Goal: Information Seeking & Learning: Learn about a topic

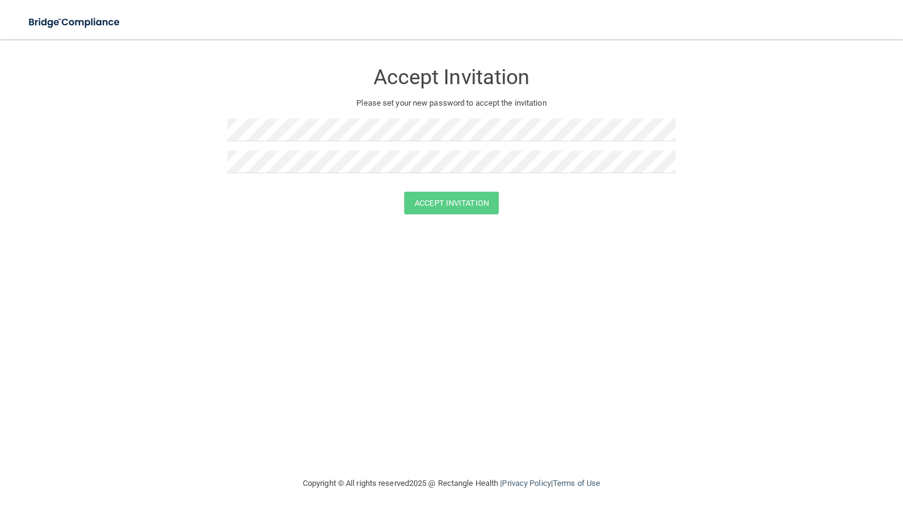
click at [306, 141] on div at bounding box center [451, 135] width 449 height 32
click at [214, 232] on div "Accept Invitation Please set your new password to accept the invitation Accept …" at bounding box center [452, 258] width 854 height 412
click at [616, 204] on div "Accept Invitation" at bounding box center [451, 203] width 872 height 23
click at [485, 202] on button "Accept Invitation" at bounding box center [451, 203] width 95 height 23
click at [469, 214] on button "Accept Invitation" at bounding box center [451, 221] width 95 height 23
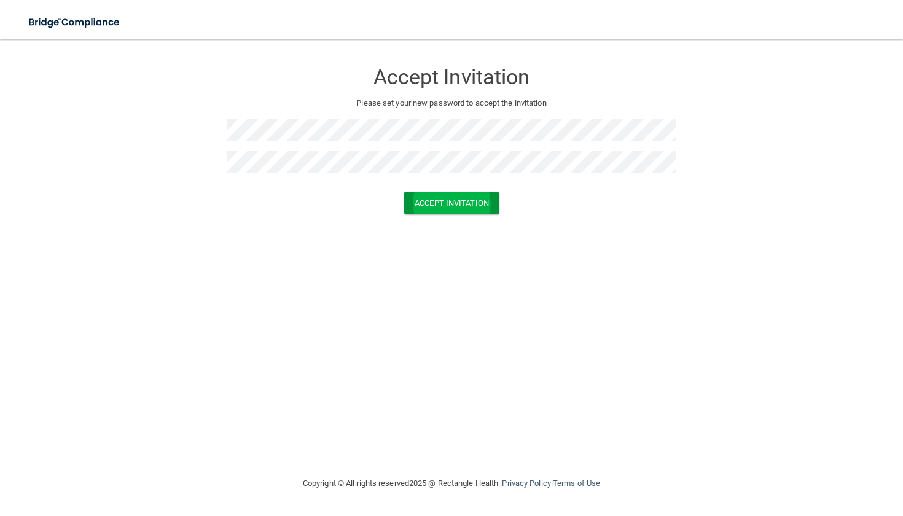
click at [425, 209] on button "Accept Invitation" at bounding box center [451, 203] width 95 height 23
click at [425, 210] on button "Accept Invitation" at bounding box center [451, 221] width 95 height 23
click at [417, 216] on button "Accept Invitation" at bounding box center [451, 221] width 95 height 23
click at [441, 218] on button "Accept Invitation" at bounding box center [451, 221] width 95 height 23
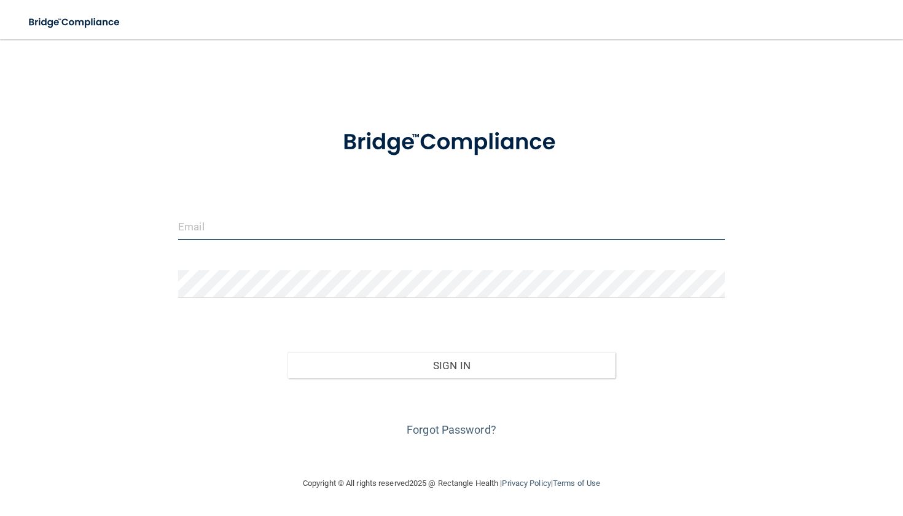
type input "[EMAIL_ADDRESS][DOMAIN_NAME]"
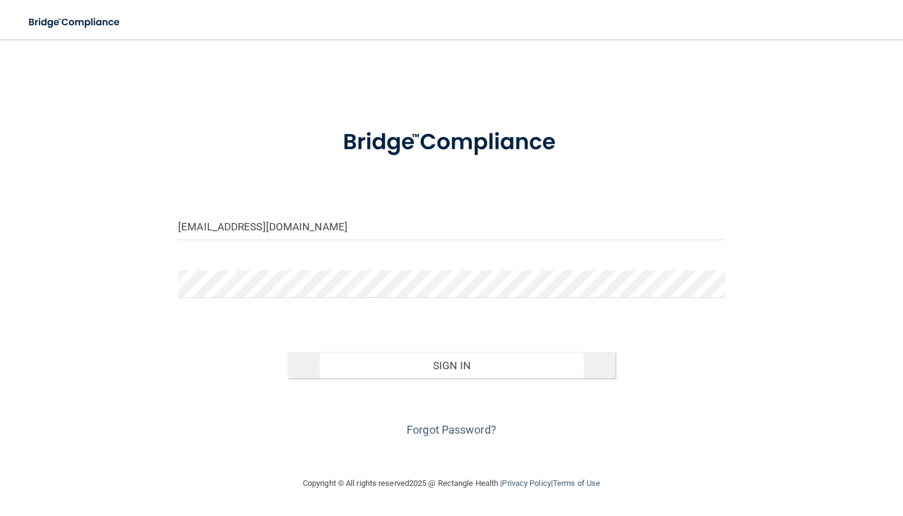
click at [409, 369] on button "Sign In" at bounding box center [452, 365] width 328 height 27
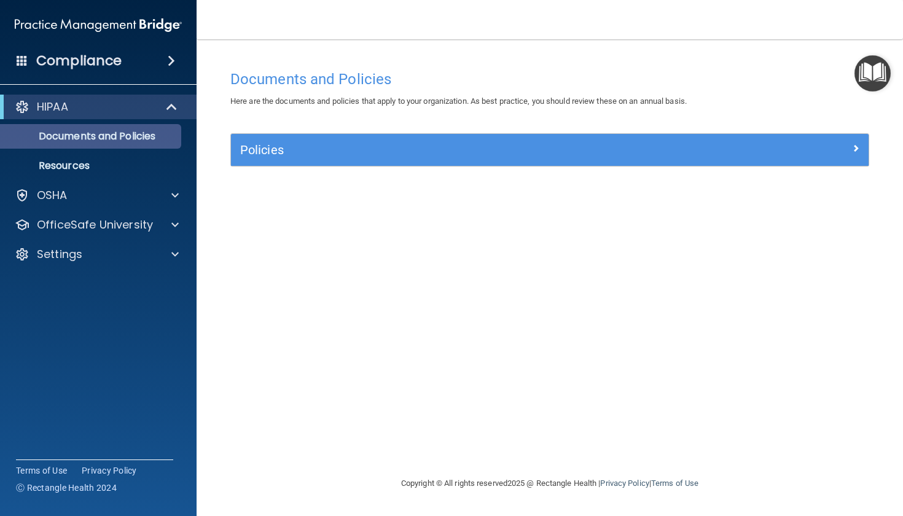
click at [139, 142] on p "Documents and Policies" at bounding box center [92, 136] width 168 height 12
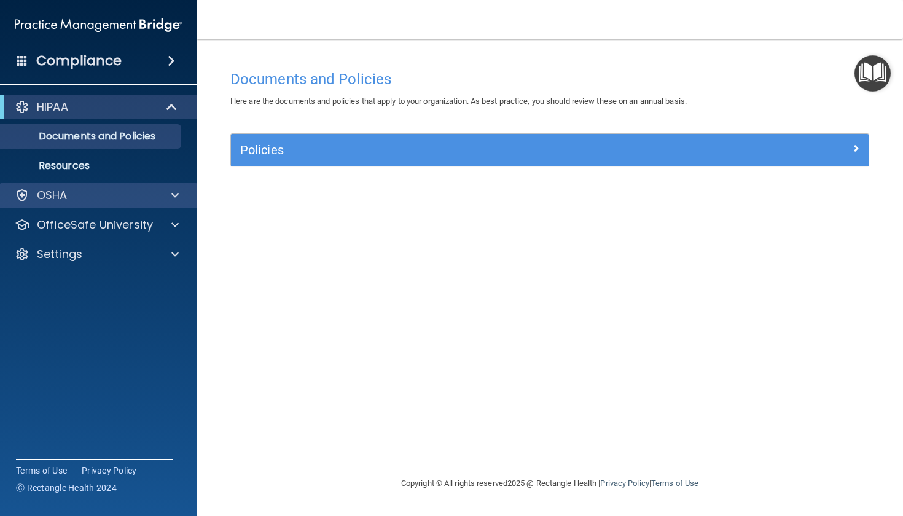
click at [104, 191] on div "OSHA" at bounding box center [82, 195] width 152 height 15
click at [84, 198] on div "OSHA" at bounding box center [82, 195] width 152 height 15
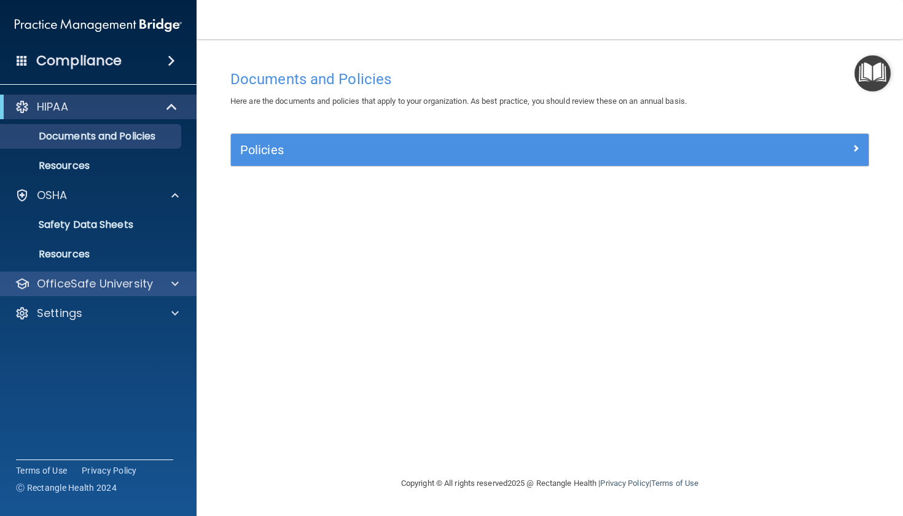
click at [84, 288] on p "OfficeSafe University" at bounding box center [95, 283] width 116 height 15
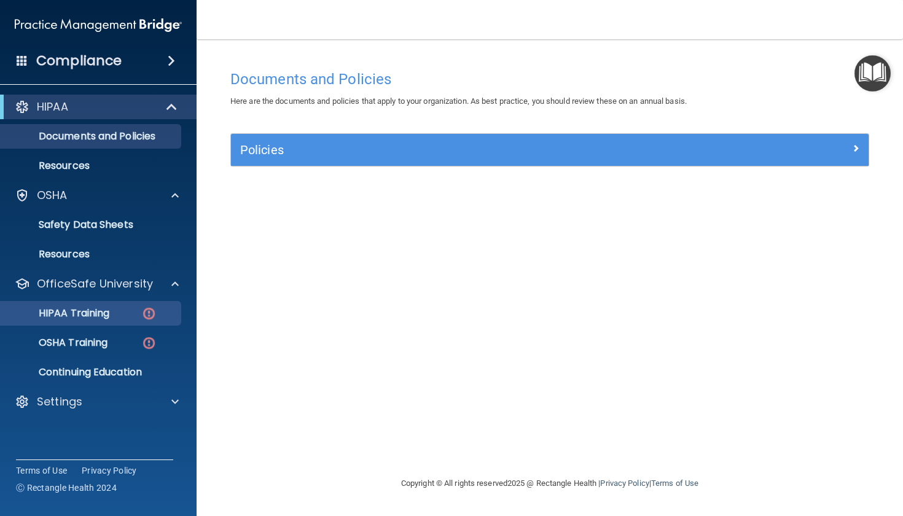
click at [152, 311] on img at bounding box center [148, 313] width 15 height 15
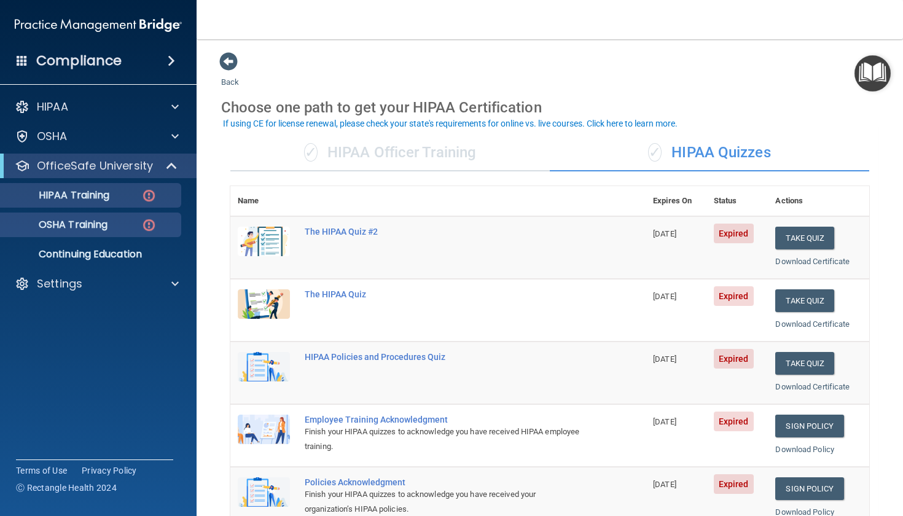
click at [149, 226] on img at bounding box center [148, 224] width 15 height 15
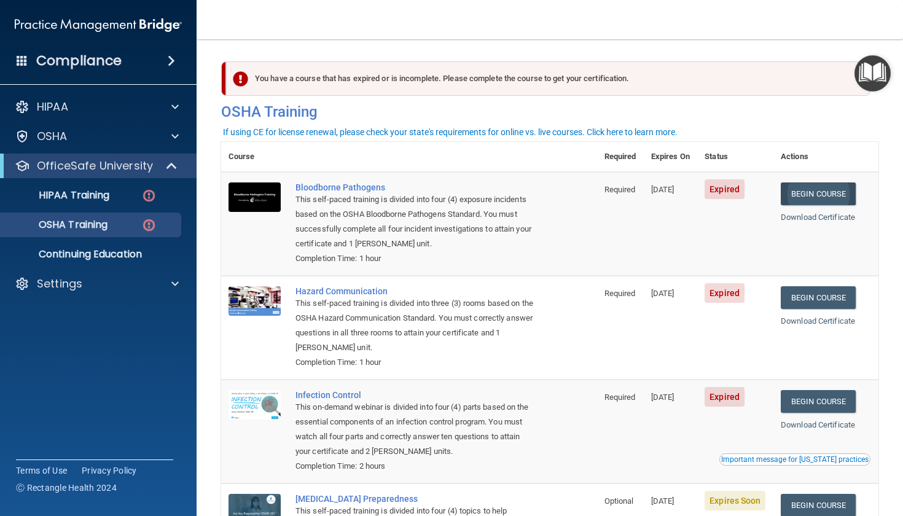
click at [825, 197] on link "Begin Course" at bounding box center [818, 193] width 75 height 23
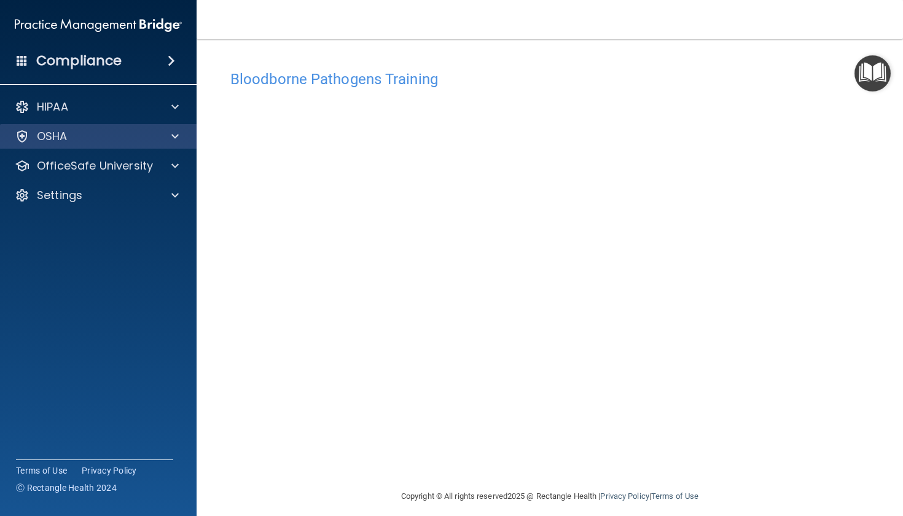
click at [93, 136] on div "OSHA" at bounding box center [82, 136] width 152 height 15
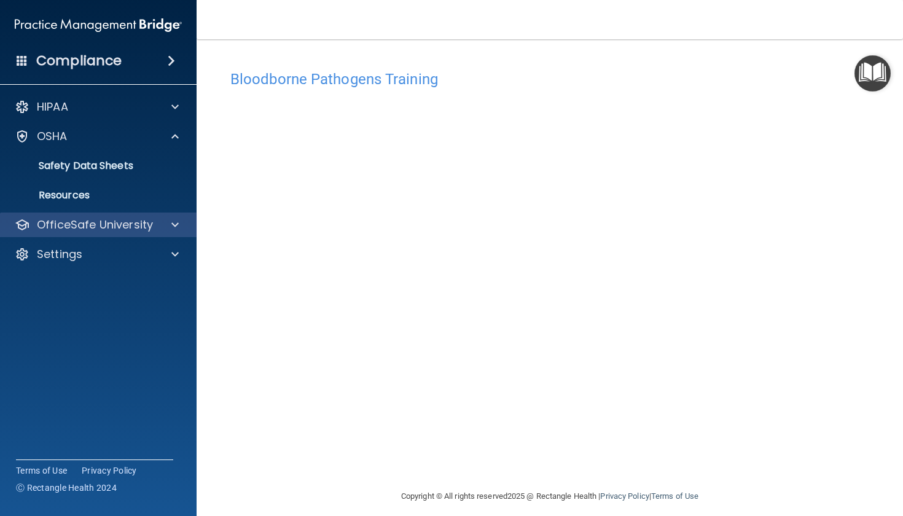
click at [107, 224] on p "OfficeSafe University" at bounding box center [95, 224] width 116 height 15
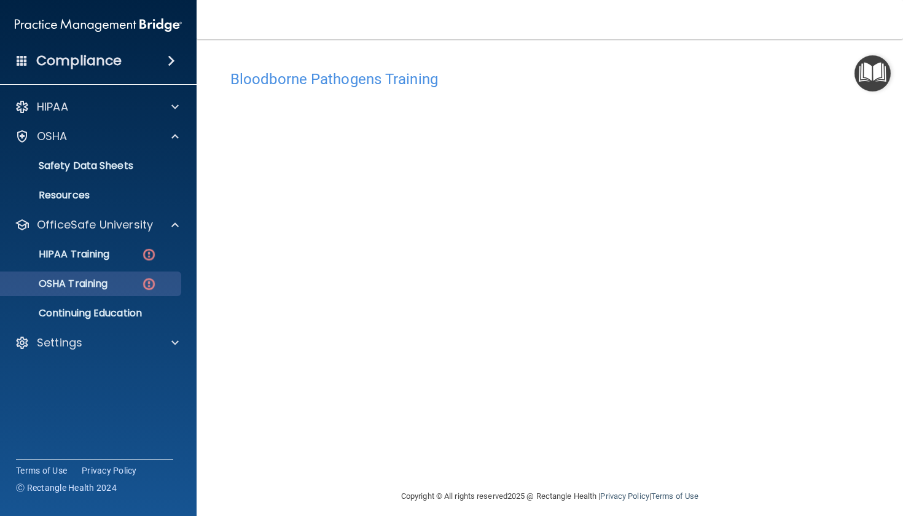
click at [115, 282] on div "OSHA Training" at bounding box center [92, 284] width 168 height 12
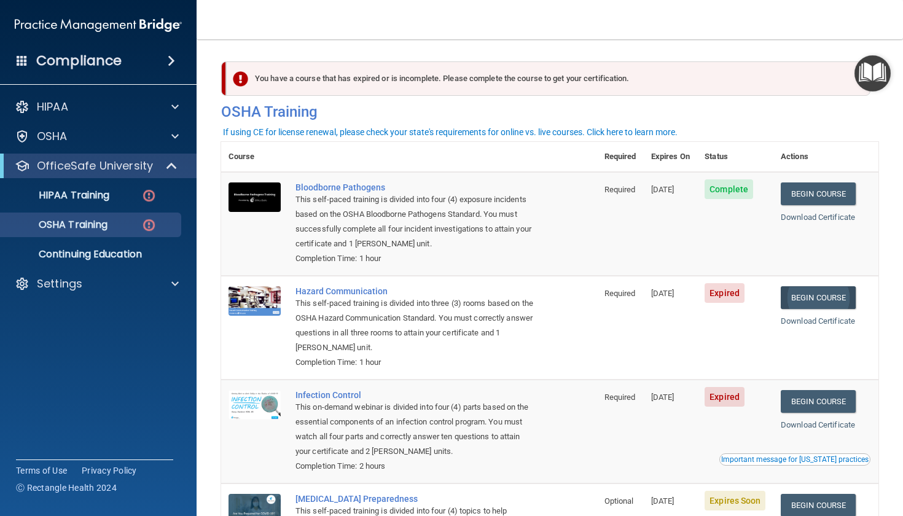
click at [804, 293] on link "Begin Course" at bounding box center [818, 297] width 75 height 23
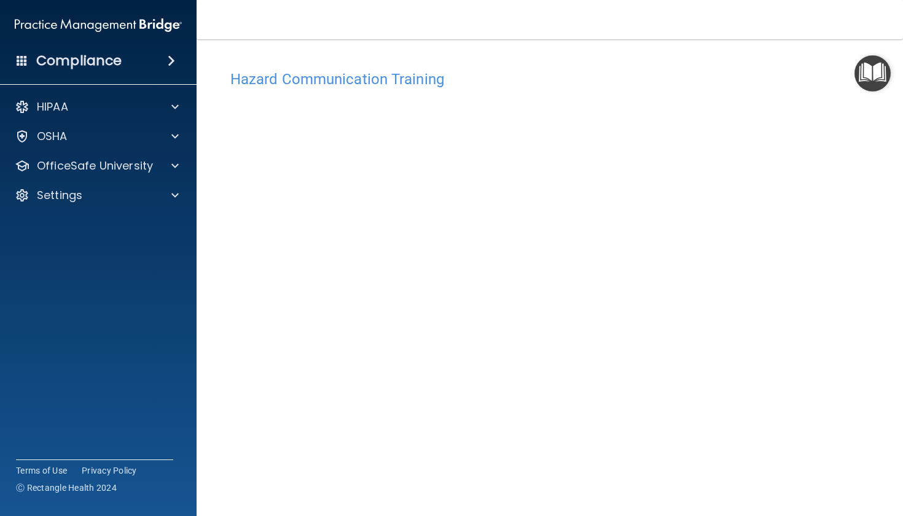
click at [883, 74] on img "Open Resource Center" at bounding box center [873, 73] width 36 height 36
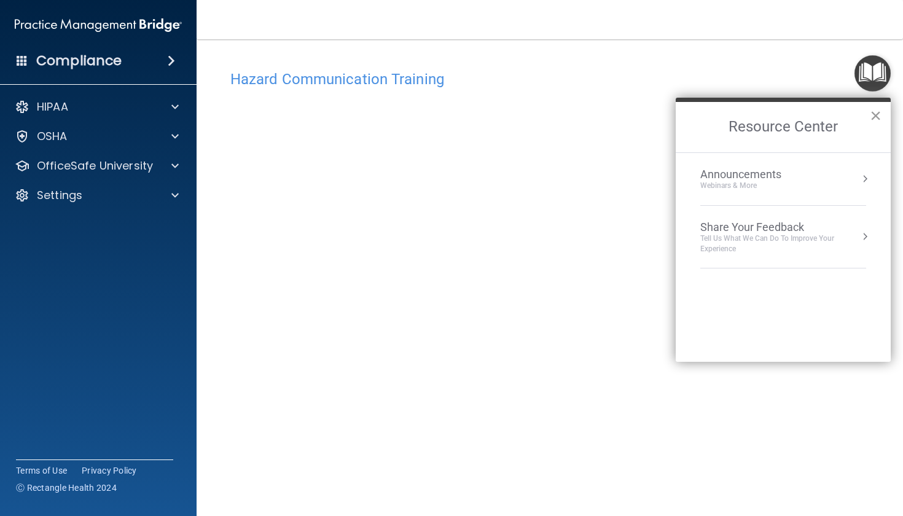
click at [872, 119] on button "×" at bounding box center [876, 116] width 12 height 20
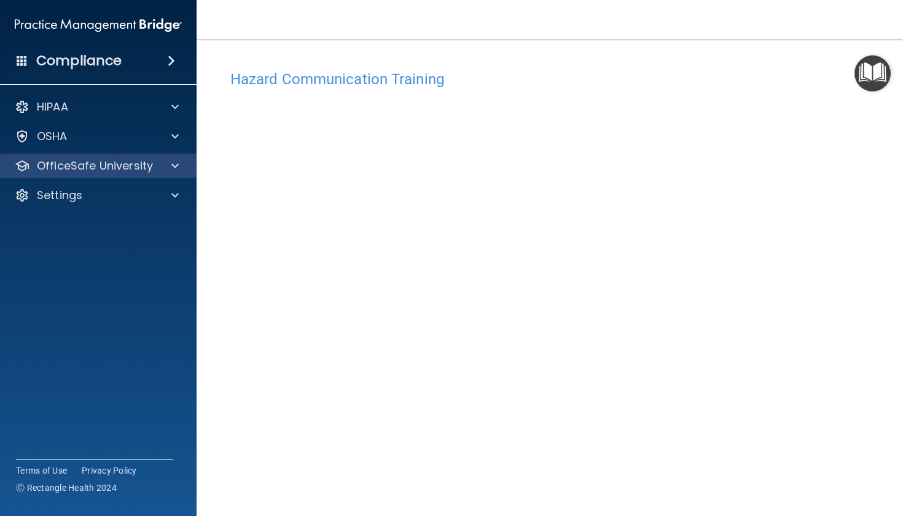
click at [106, 163] on p "OfficeSafe University" at bounding box center [95, 166] width 116 height 15
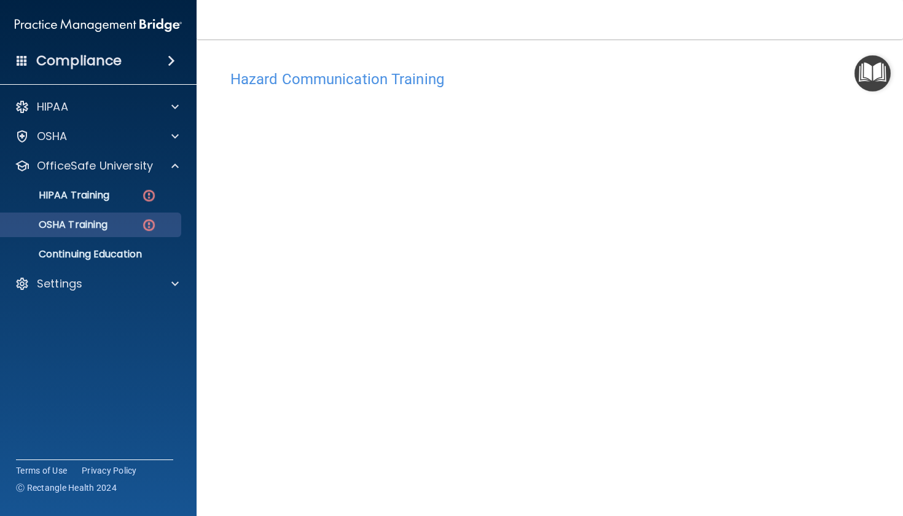
click at [106, 223] on p "OSHA Training" at bounding box center [58, 225] width 100 height 12
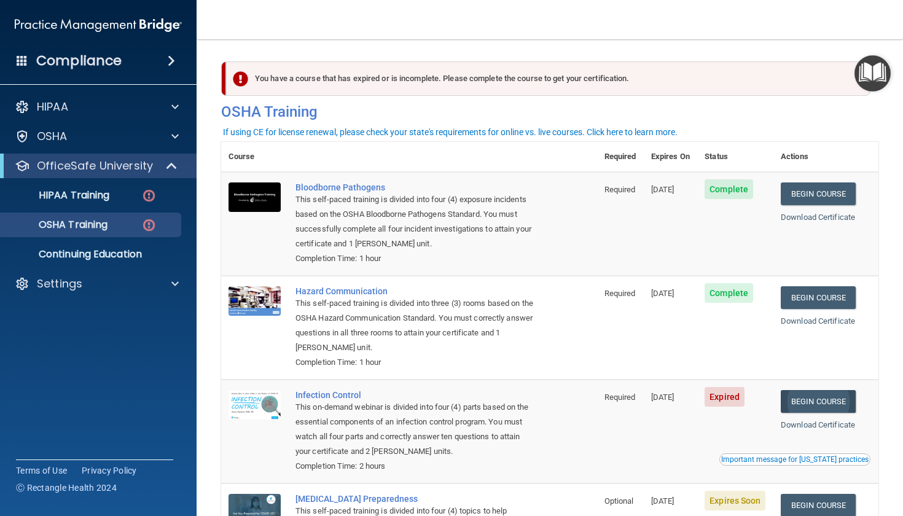
click at [845, 394] on link "Begin Course" at bounding box center [818, 401] width 75 height 23
click at [153, 231] on img at bounding box center [148, 224] width 15 height 15
click at [133, 227] on div "OSHA Training" at bounding box center [92, 225] width 168 height 12
click at [109, 202] on p "HIPAA Training" at bounding box center [58, 195] width 101 height 12
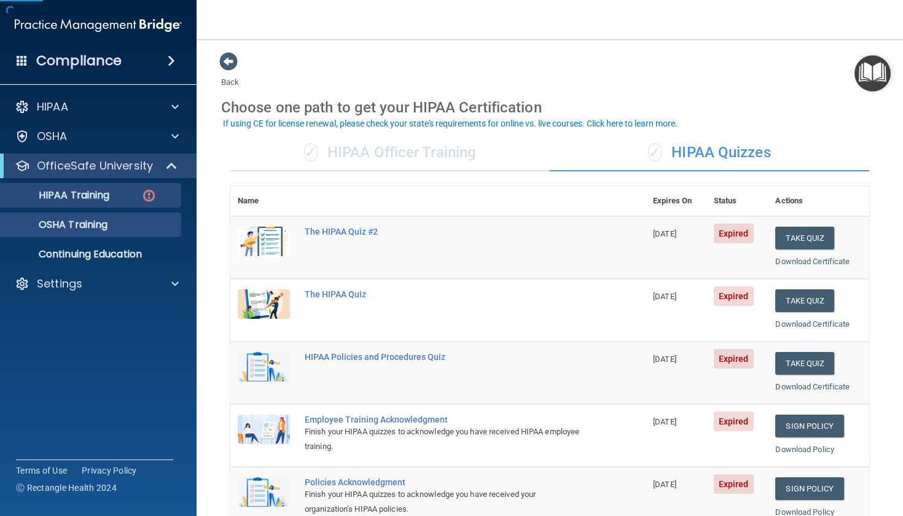
click at [108, 224] on p "OSHA Training" at bounding box center [58, 225] width 100 height 12
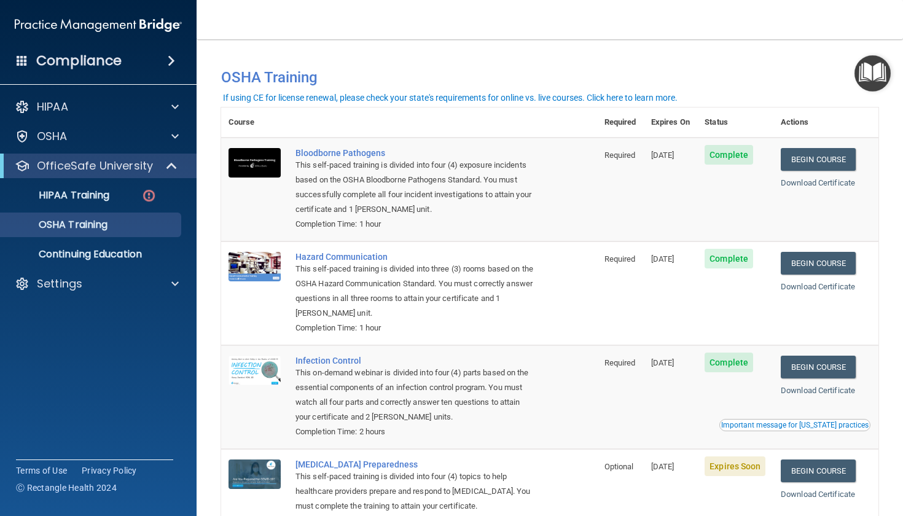
click at [891, 197] on main "You have a course that has expired or is incomplete. Please complete the course…" at bounding box center [550, 277] width 707 height 477
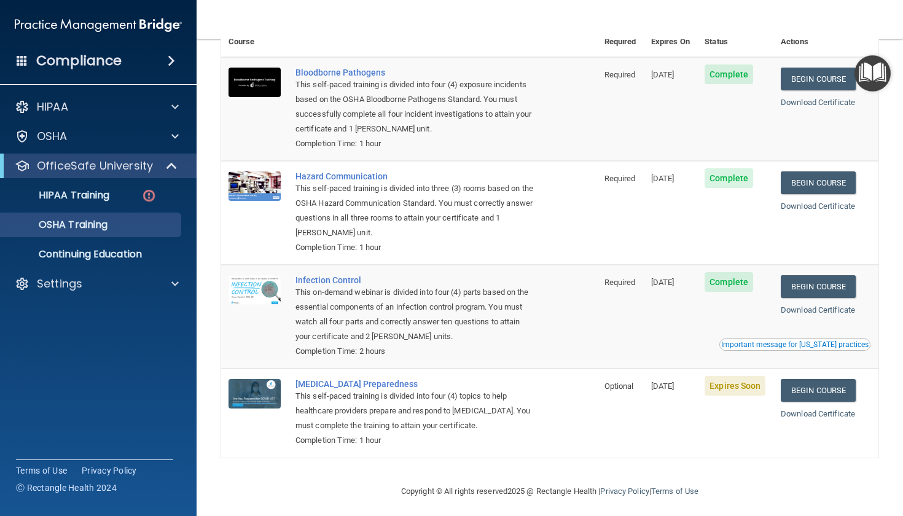
scroll to position [73, 0]
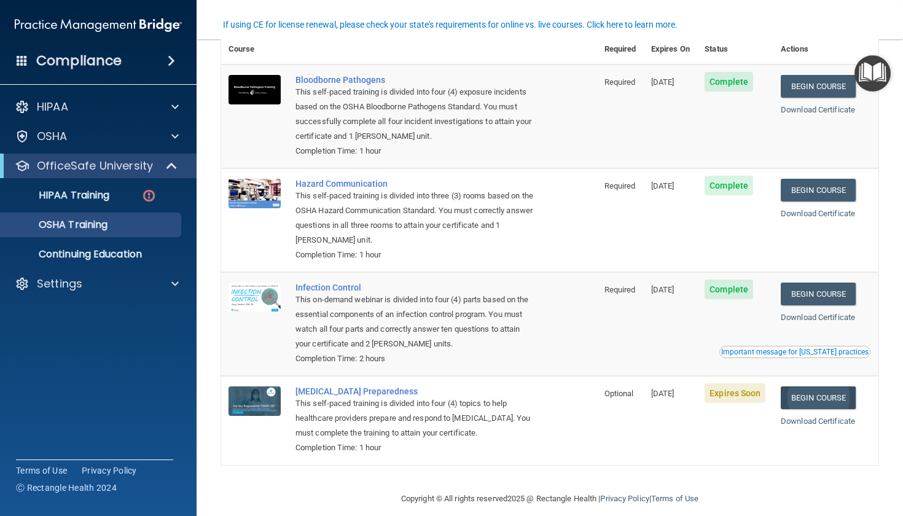
click at [810, 386] on link "Begin Course" at bounding box center [818, 397] width 75 height 23
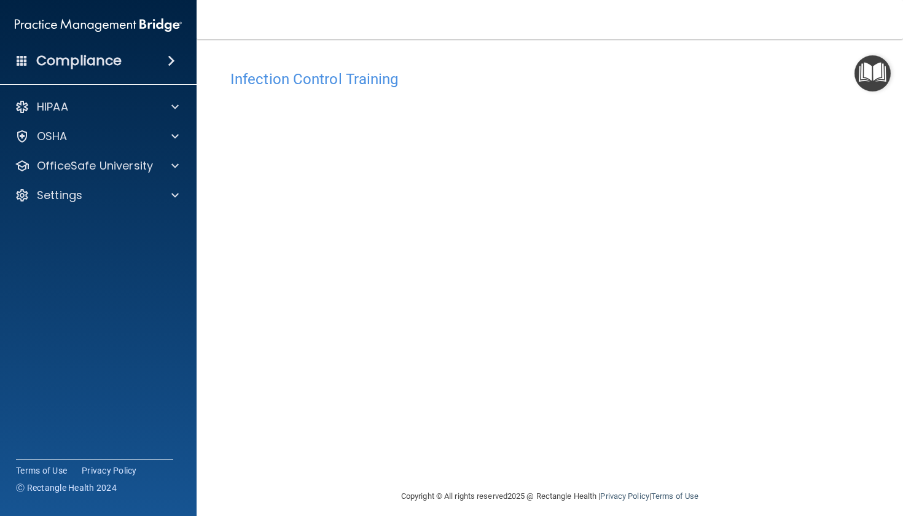
click at [791, 3] on nav "Toggle navigation Daniela Miok danielamiok80@gmail.com Manage My Enterprise Sev…" at bounding box center [550, 19] width 707 height 39
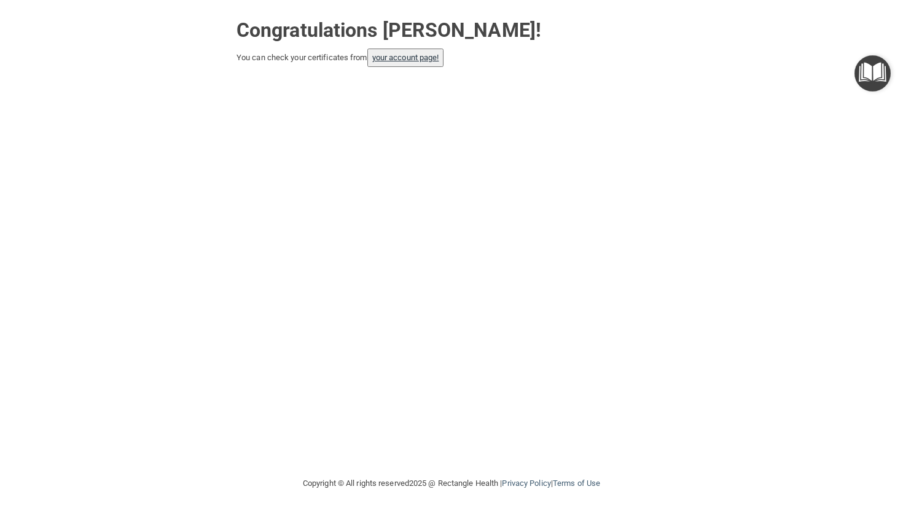
click at [434, 57] on link "your account page!" at bounding box center [405, 57] width 67 height 9
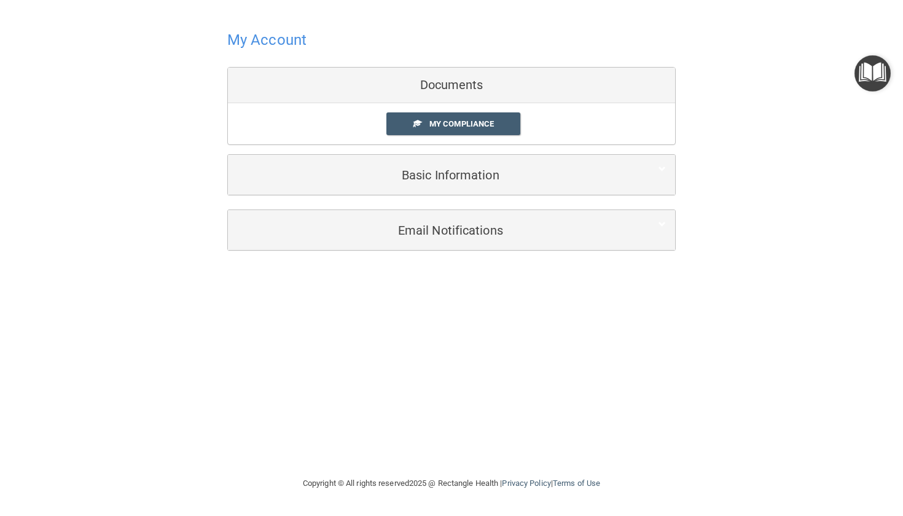
click at [510, 171] on h5 "Basic Information" at bounding box center [432, 175] width 391 height 14
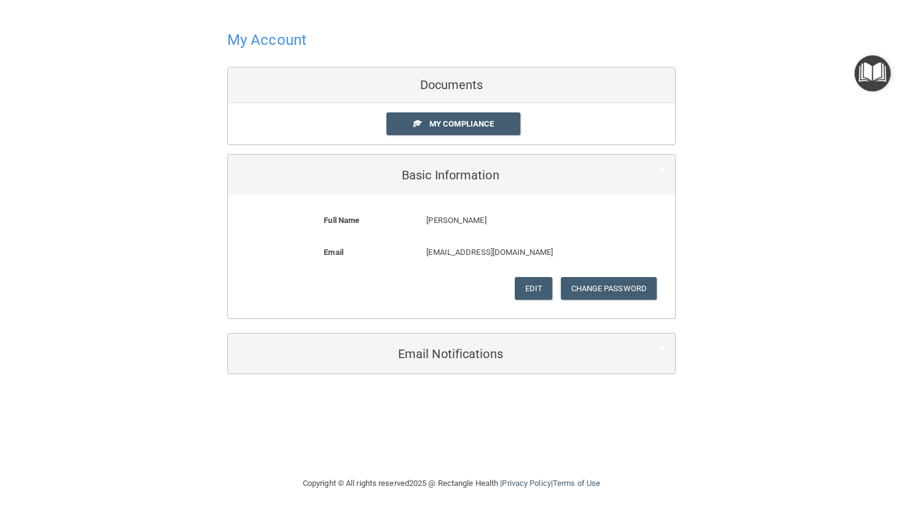
click at [476, 349] on h5 "Email Notifications" at bounding box center [432, 354] width 391 height 14
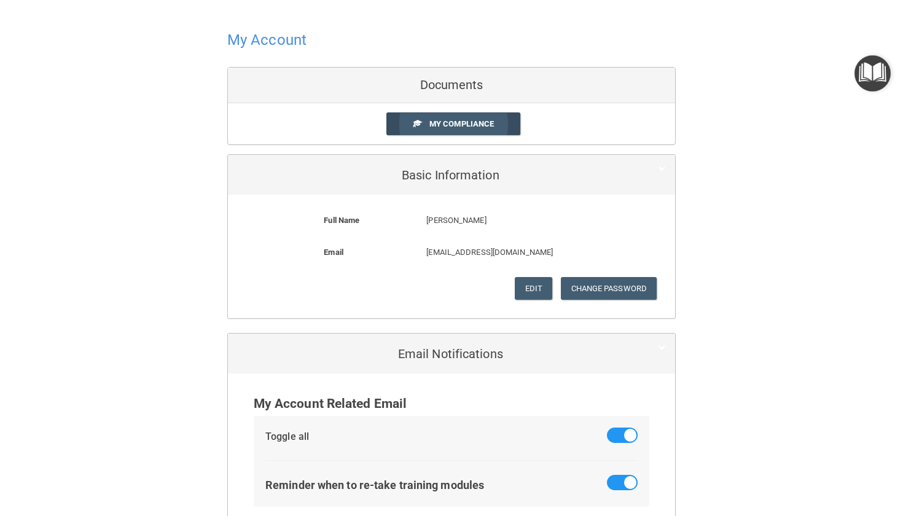
click at [459, 125] on span "My Compliance" at bounding box center [461, 123] width 65 height 9
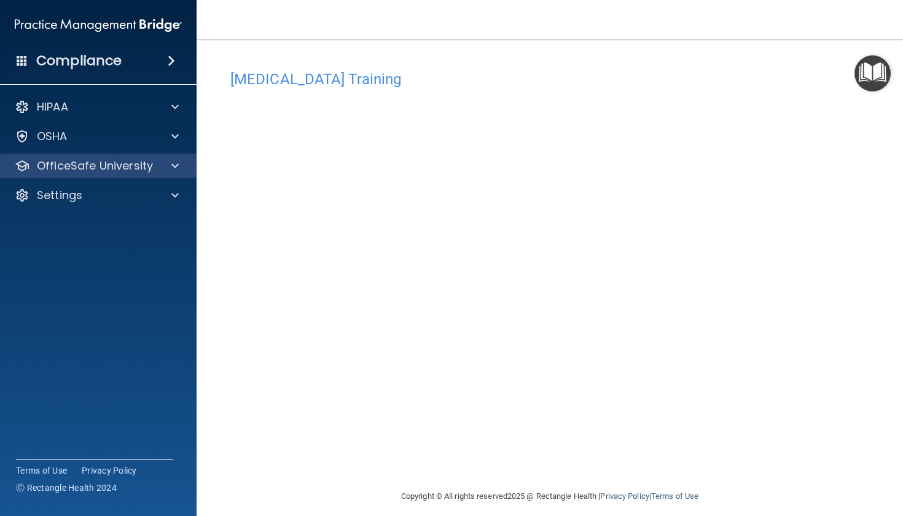
click at [135, 168] on p "OfficeSafe University" at bounding box center [95, 166] width 116 height 15
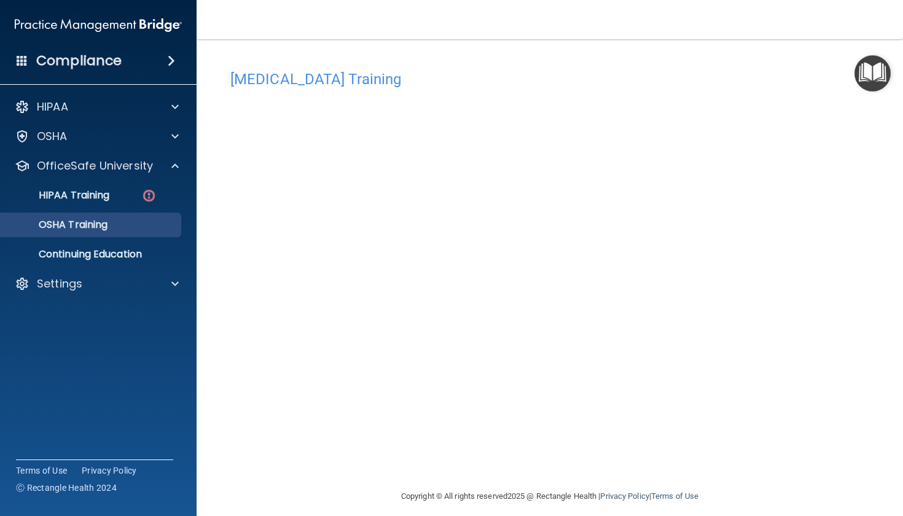
click at [112, 221] on div "OSHA Training" at bounding box center [92, 225] width 168 height 12
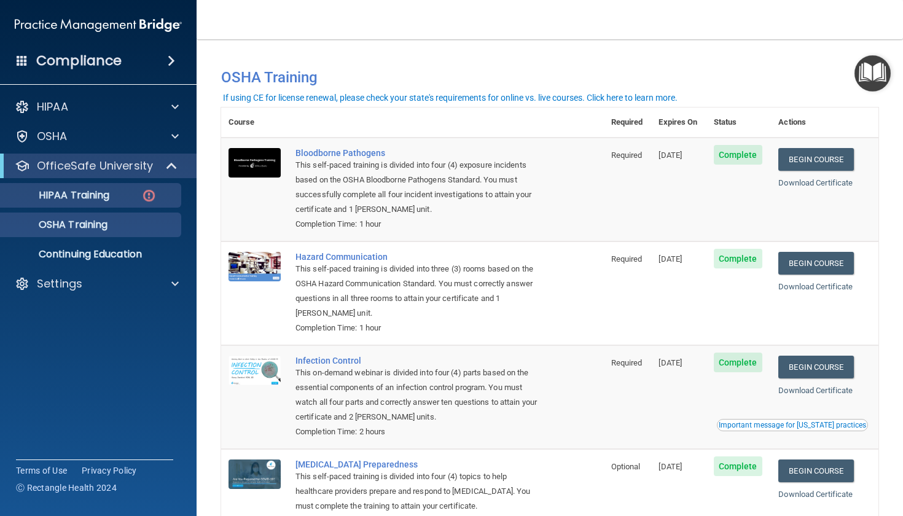
click at [132, 197] on div "HIPAA Training" at bounding box center [92, 195] width 168 height 12
